Goal: Transaction & Acquisition: Download file/media

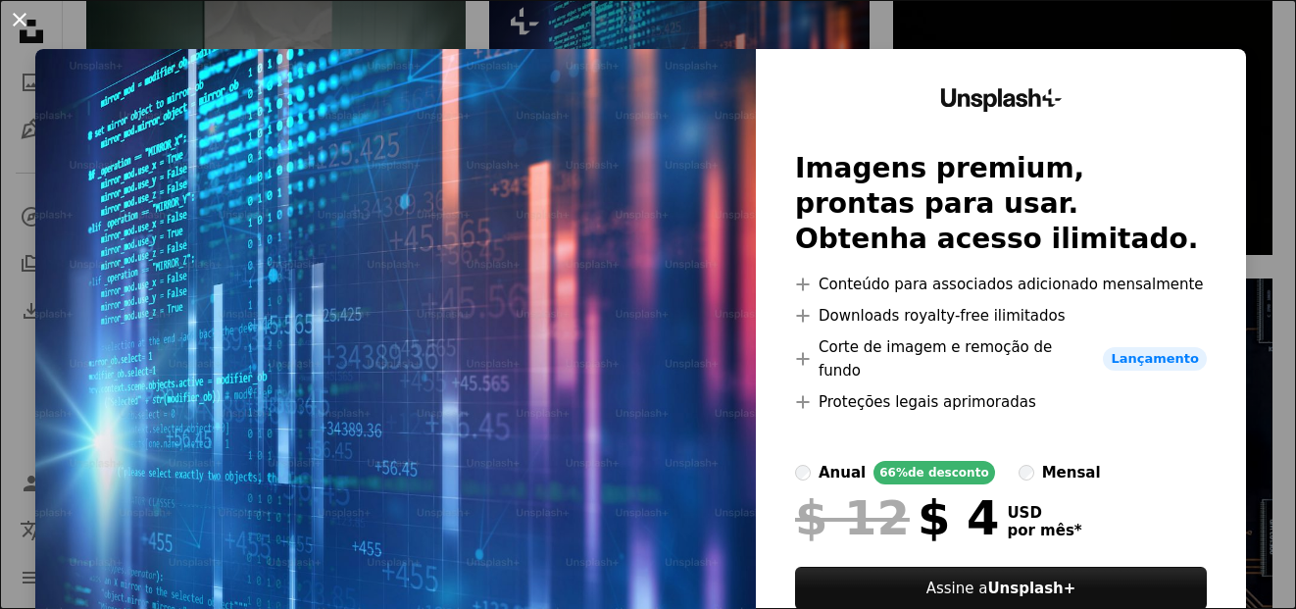
click at [20, 31] on button "An X shape" at bounding box center [20, 20] width 24 height 24
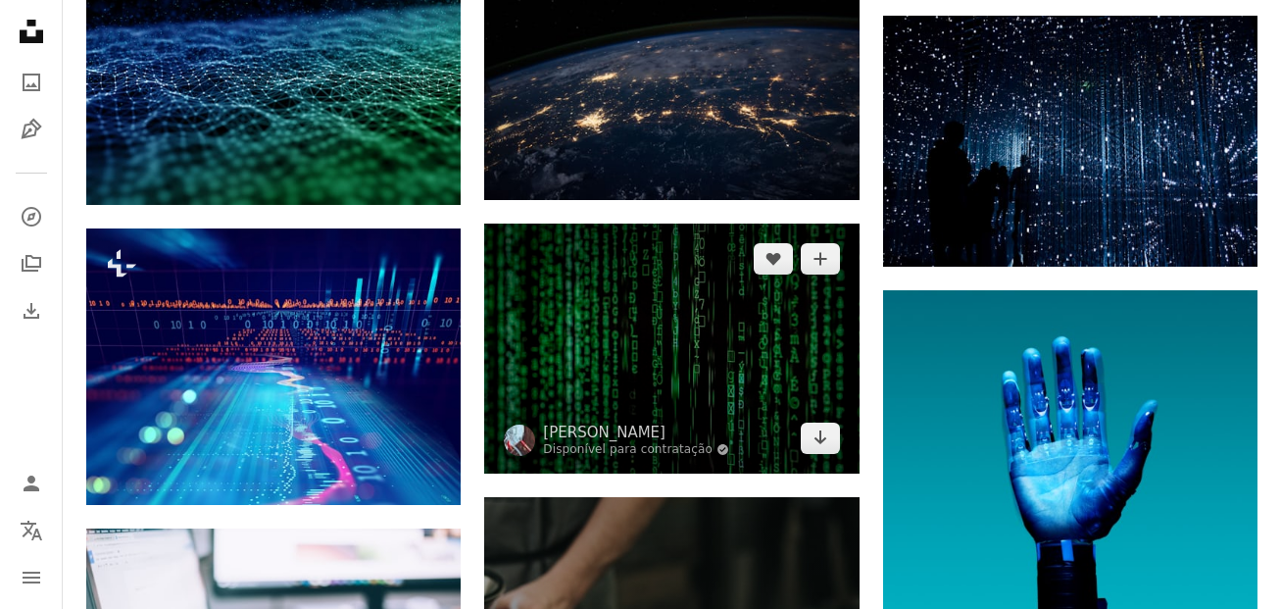
scroll to position [1274, 0]
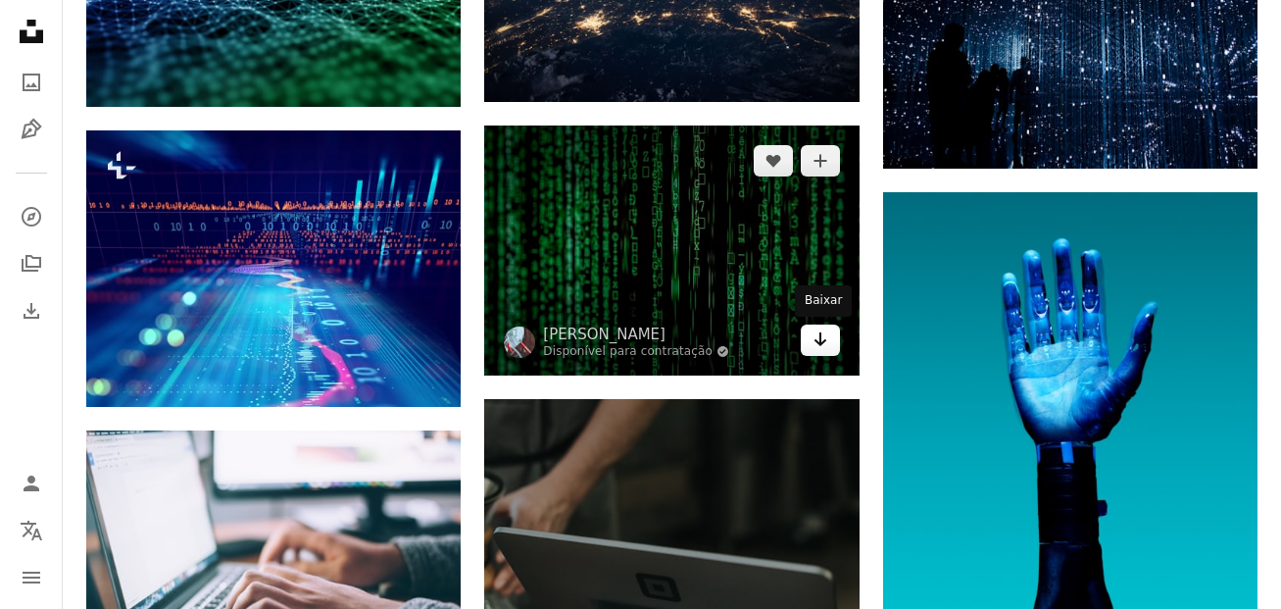
click at [820, 350] on icon "Arrow pointing down" at bounding box center [820, 339] width 16 height 24
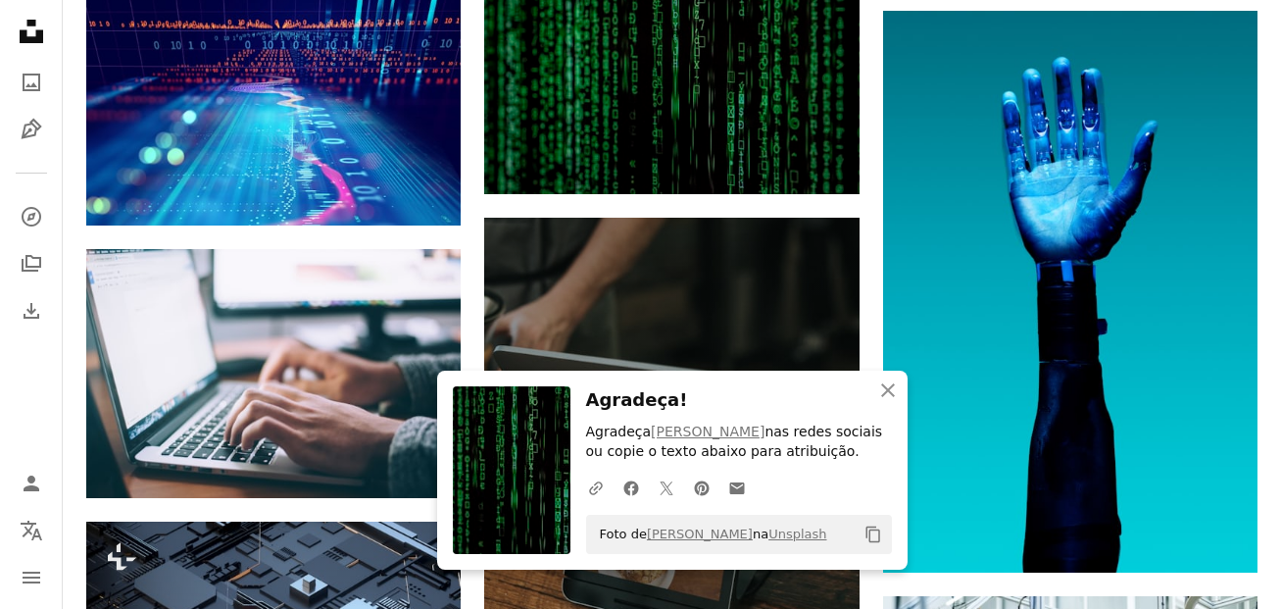
scroll to position [1568, 0]
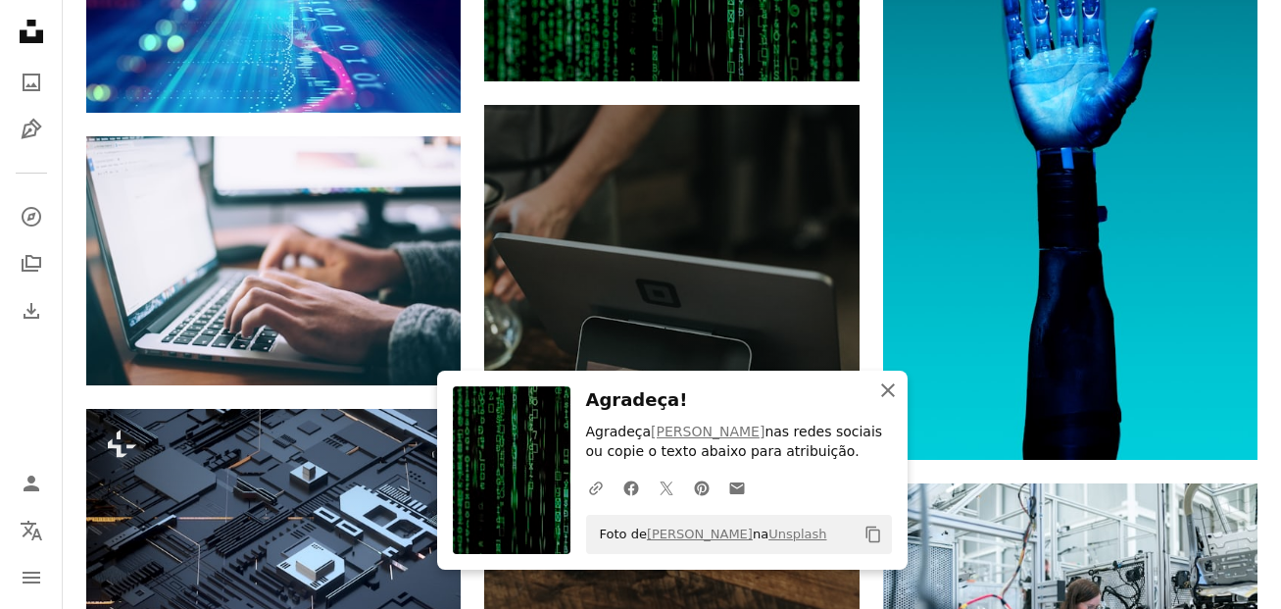
click at [886, 388] on icon "button" at bounding box center [888, 390] width 14 height 14
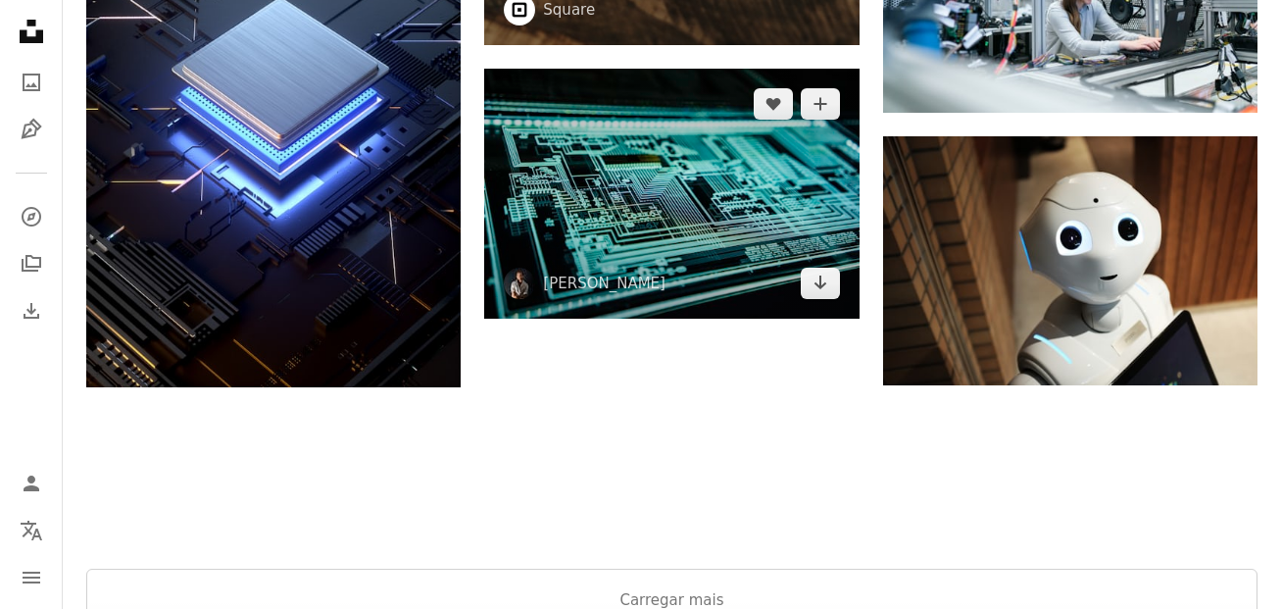
scroll to position [2156, 0]
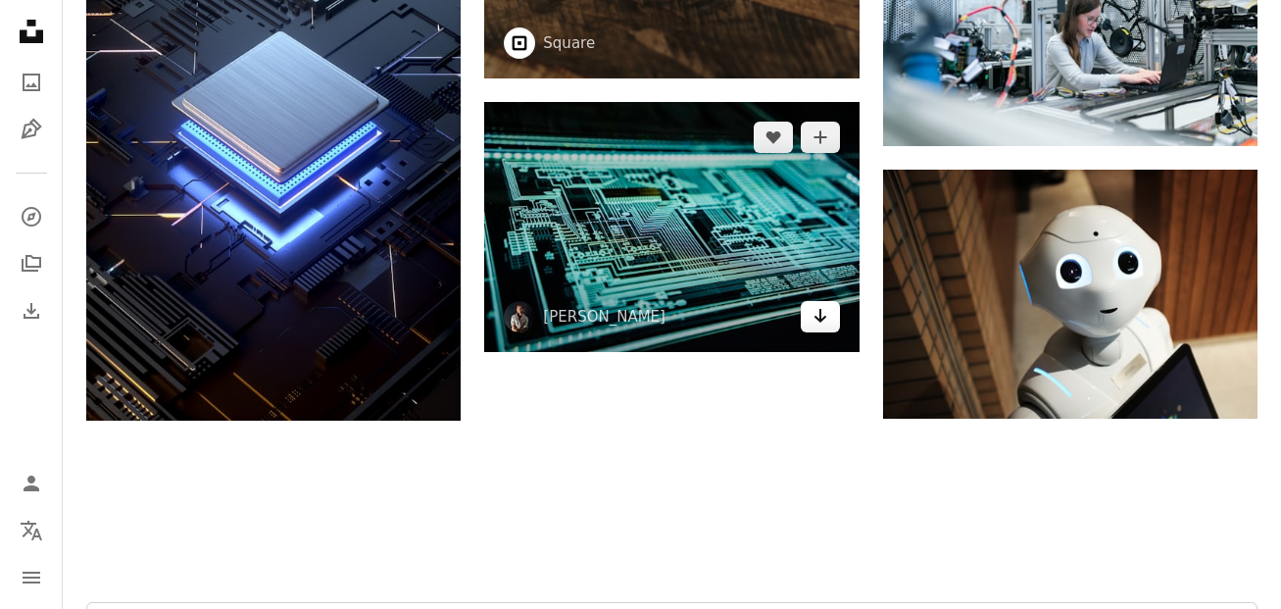
click at [838, 312] on link "Arrow pointing down" at bounding box center [820, 316] width 39 height 31
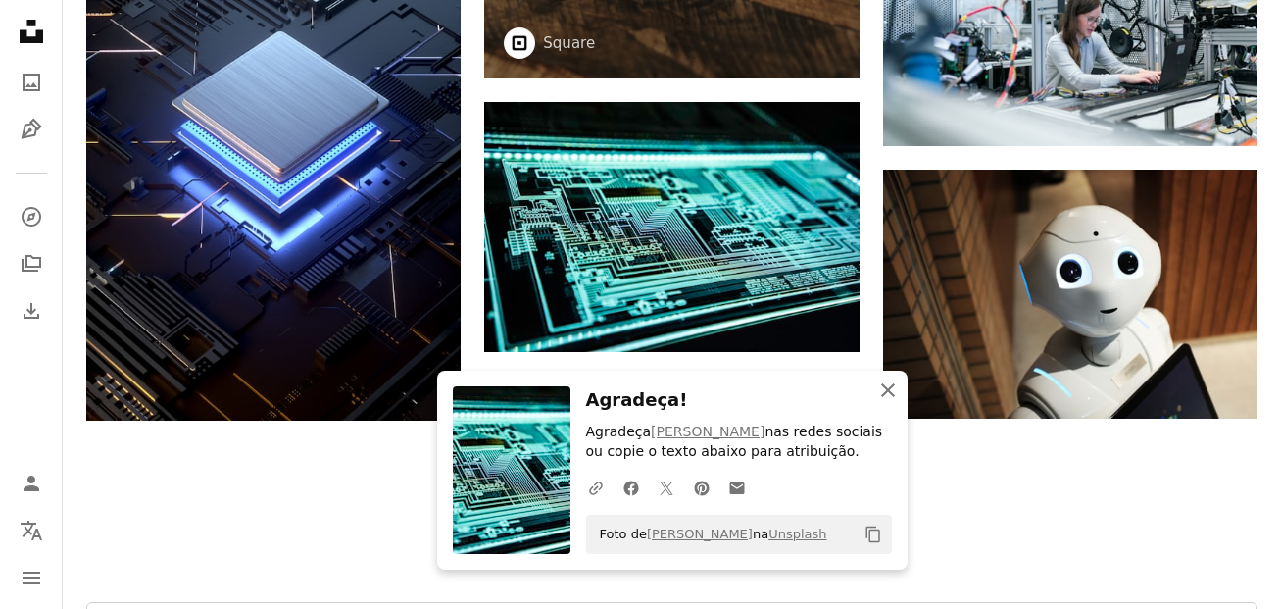
click at [888, 385] on icon "An X shape" at bounding box center [888, 390] width 24 height 24
